Goal: Use online tool/utility: Use online tool/utility

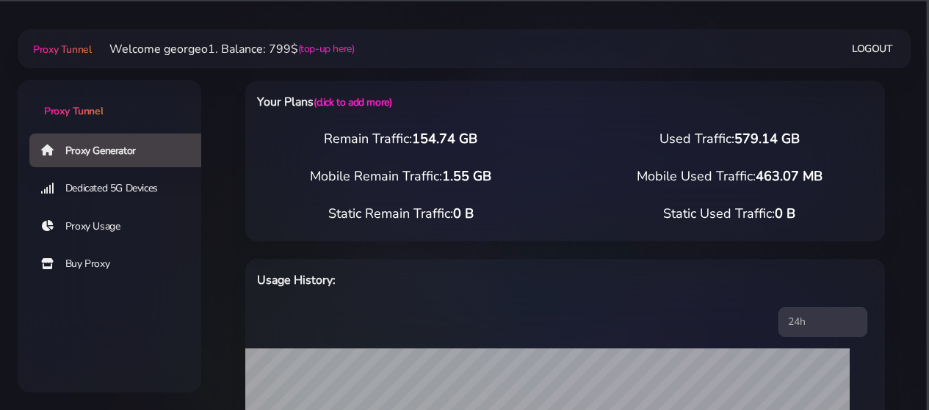
select select "US"
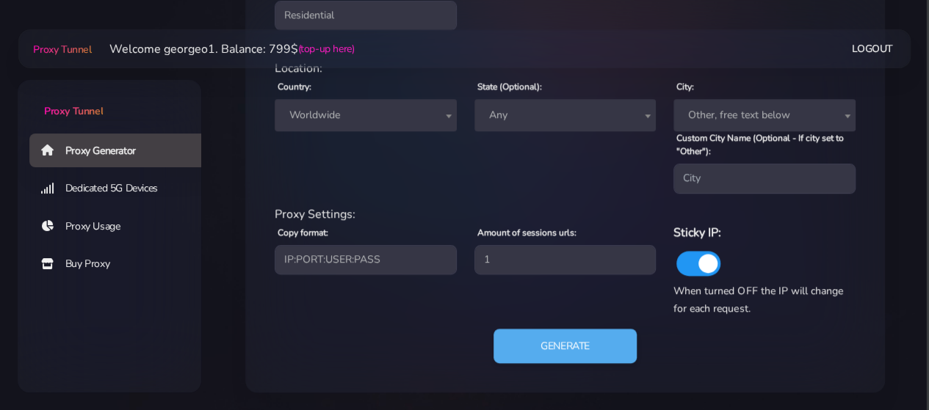
click at [380, 123] on span "Worldwide" at bounding box center [365, 115] width 164 height 21
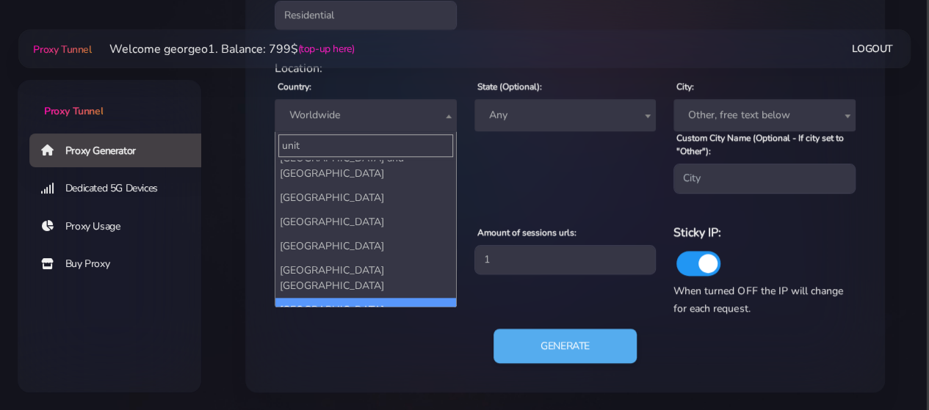
scroll to position [5, 0]
type input "united"
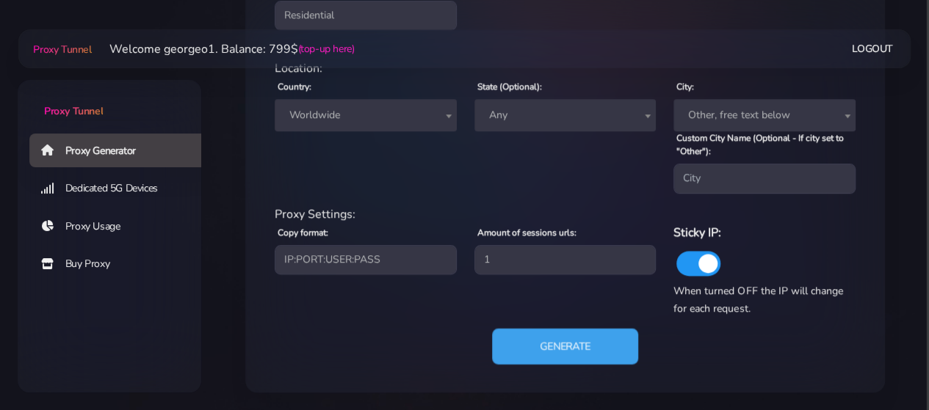
click at [561, 350] on button "Generate" at bounding box center [565, 346] width 146 height 36
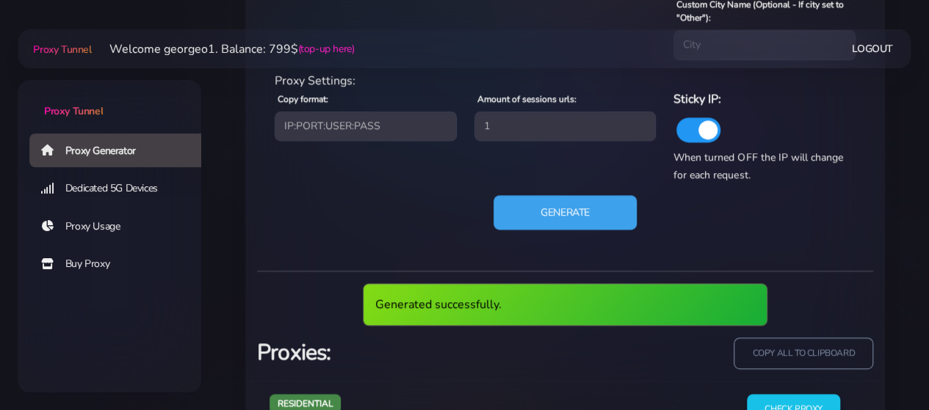
scroll to position [816, 0]
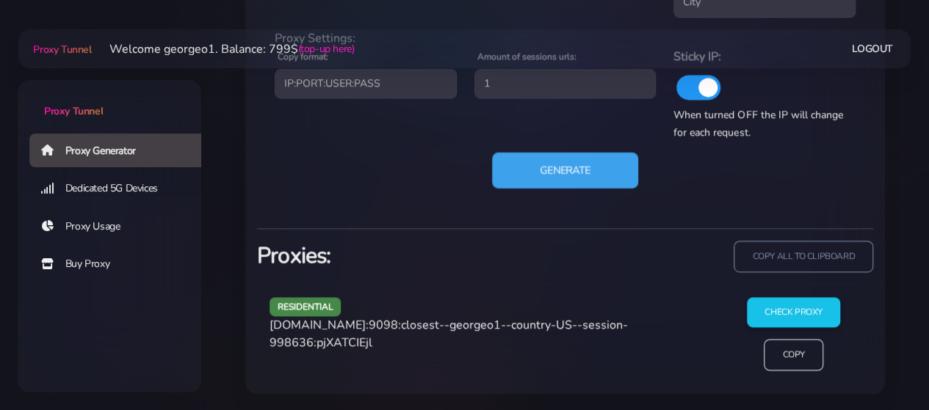
click at [557, 159] on button "Generate" at bounding box center [565, 170] width 146 height 36
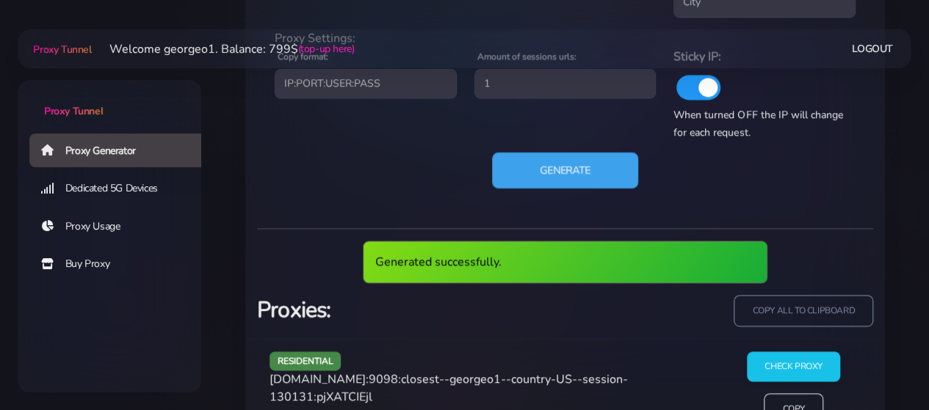
click at [557, 167] on button "Generate" at bounding box center [565, 170] width 146 height 36
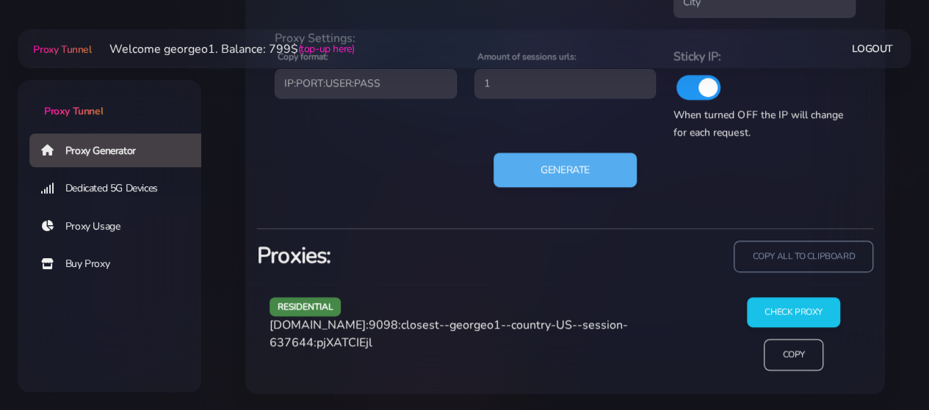
click at [329, 325] on span "[DOMAIN_NAME]:9098:closest--georgeo1--country-US--session-637644:pjXATCIEjl" at bounding box center [448, 334] width 358 height 34
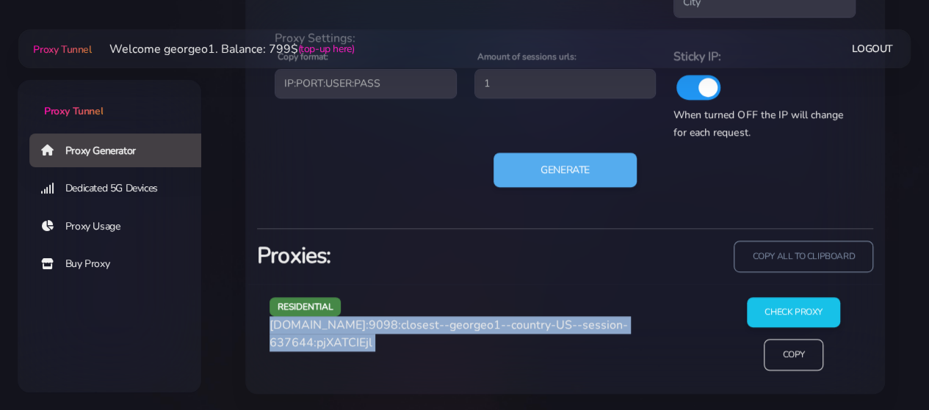
click at [329, 325] on span "[DOMAIN_NAME]:9098:closest--georgeo1--country-US--session-637644:pjXATCIEjl" at bounding box center [448, 334] width 358 height 34
copy div "[DOMAIN_NAME]:9098:closest--georgeo1--country-US--session-637644:pjXATCIEjl"
